Goal: Find specific page/section: Find specific page/section

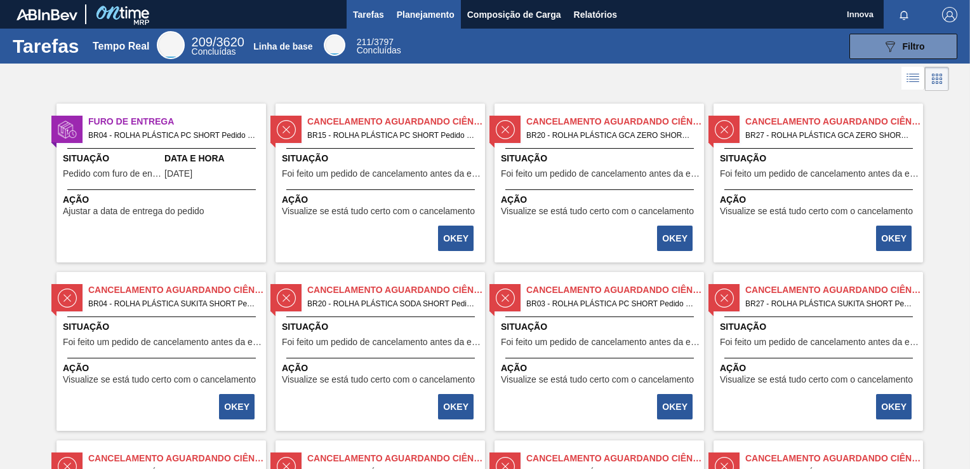
click at [424, 27] on button "Planejamento" at bounding box center [425, 14] width 70 height 29
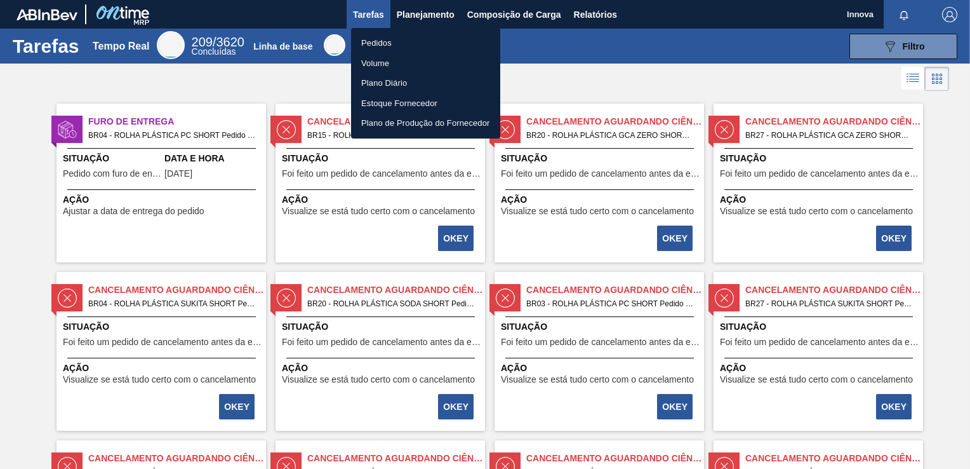
click at [377, 44] on li "Pedidos" at bounding box center [425, 43] width 149 height 20
